Goal: Task Accomplishment & Management: Complete application form

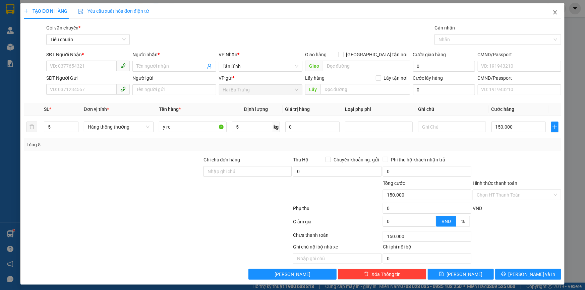
click at [553, 13] on icon "close" at bounding box center [555, 12] width 4 height 4
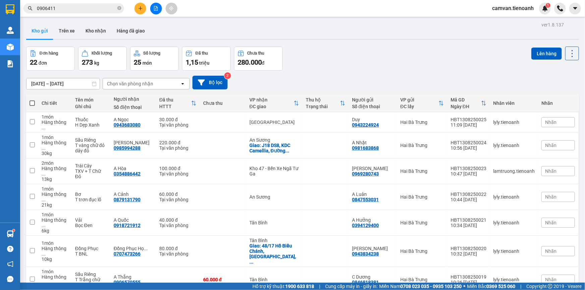
click at [44, 6] on input "0906411" at bounding box center [76, 8] width 79 height 7
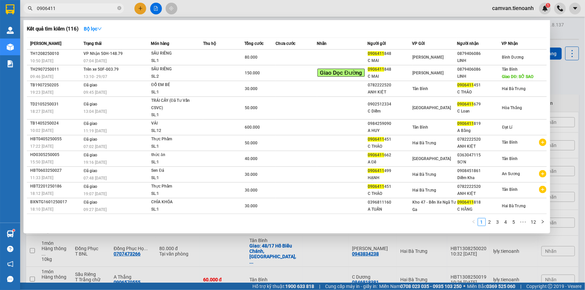
click at [44, 6] on input "0906411" at bounding box center [76, 8] width 79 height 7
paste input "812710747"
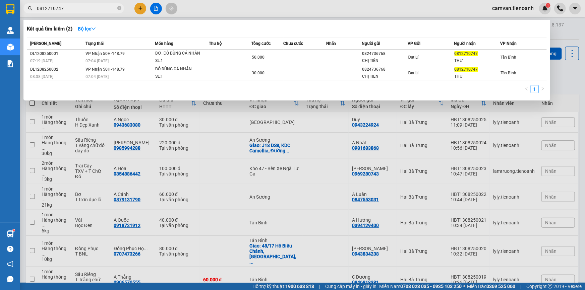
type input "0812710747"
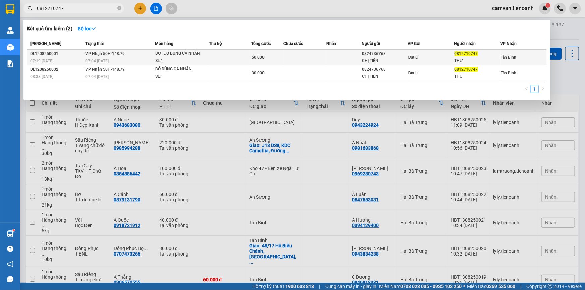
click at [107, 58] on div "07:04 [DATE]" at bounding box center [120, 60] width 69 height 7
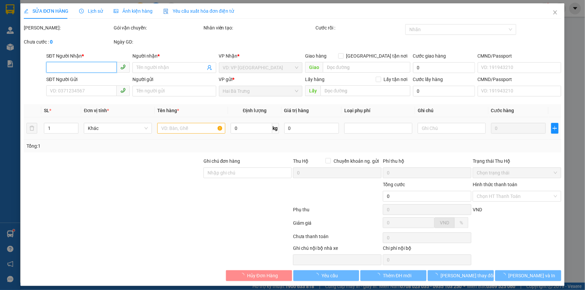
type input "0812710747"
type input "THƯ"
type input "0824736768"
type input "CHỊ TIÊN"
type input "GTN 38 [PERSON_NAME], [GEOGRAPHIC_DATA], [GEOGRAPHIC_DATA], [GEOGRAPHIC_DATA], …"
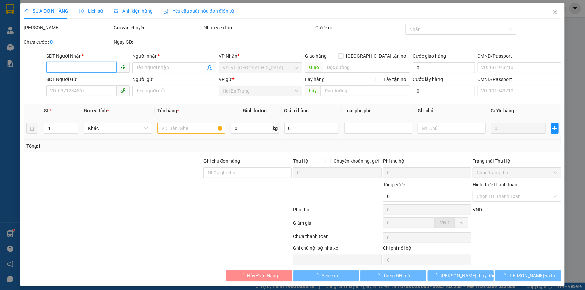
type input "50.000"
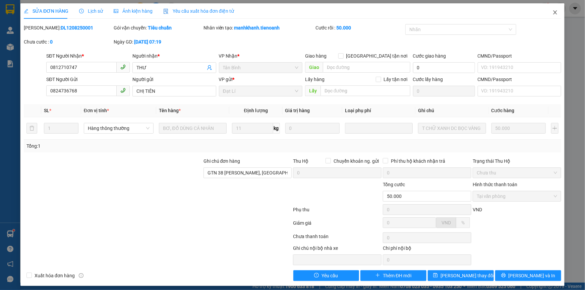
click at [553, 14] on icon "close" at bounding box center [555, 12] width 5 height 5
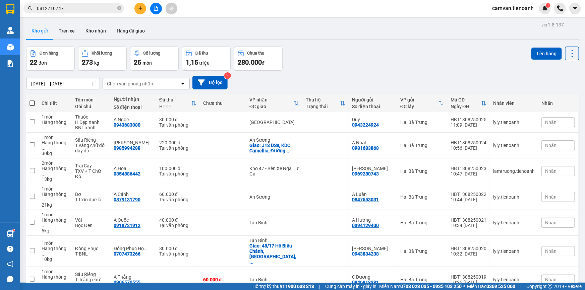
click at [84, 10] on input "0812710747" at bounding box center [76, 8] width 79 height 7
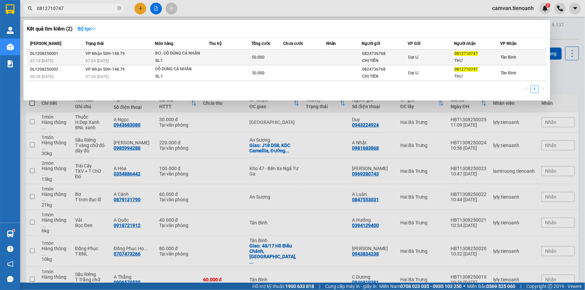
click at [104, 57] on div "07:04 [DATE]" at bounding box center [120, 60] width 69 height 7
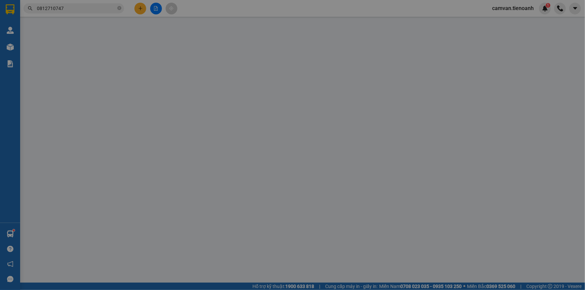
type input "0812710747"
type input "THƯ"
type input "0824736768"
type input "CHỊ TIÊN"
type input "GTN 38 [PERSON_NAME], [GEOGRAPHIC_DATA], [GEOGRAPHIC_DATA], [GEOGRAPHIC_DATA], …"
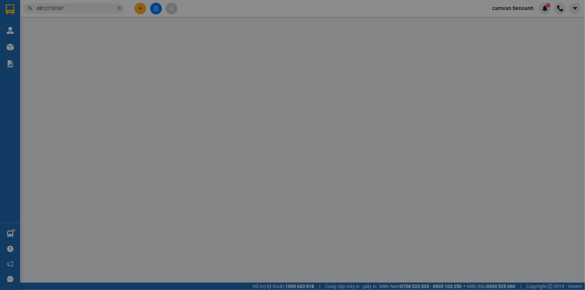
type input "50.000"
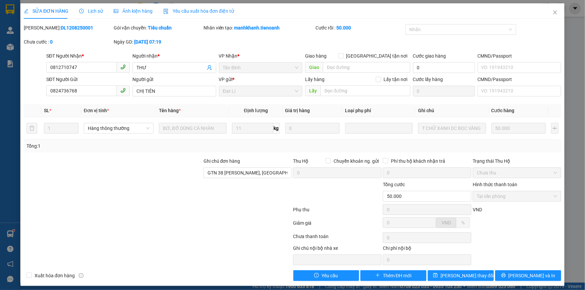
click at [240, 190] on div at bounding box center [248, 192] width 90 height 23
click at [553, 13] on icon "close" at bounding box center [555, 12] width 5 height 5
